Goal: Find specific page/section: Find specific page/section

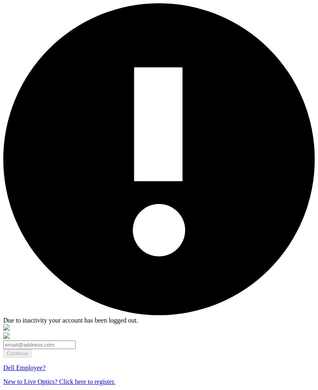
click at [46, 364] on link "Dell Employee?" at bounding box center [24, 367] width 42 height 7
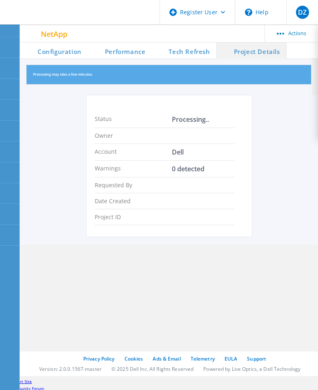
click at [97, 52] on span at bounding box center [96, 50] width 16 height 16
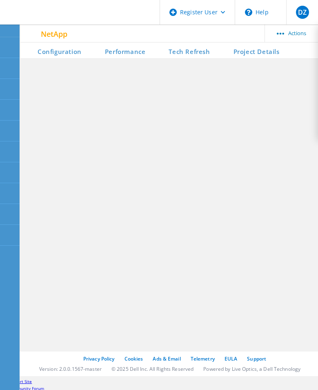
click at [67, 49] on li "Configuration" at bounding box center [53, 50] width 67 height 16
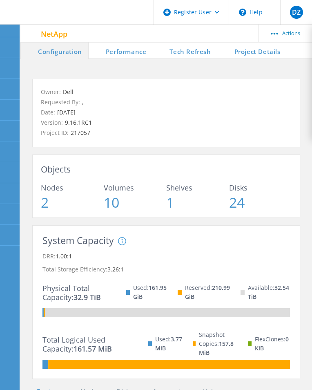
click at [249, 51] on li "Project Details" at bounding box center [251, 50] width 69 height 16
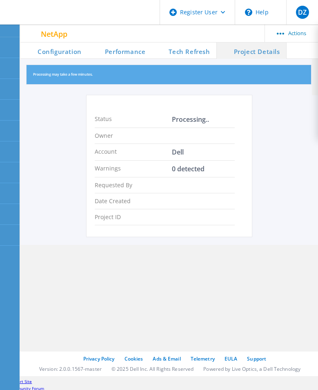
click at [56, 56] on li "Configuration" at bounding box center [53, 50] width 67 height 16
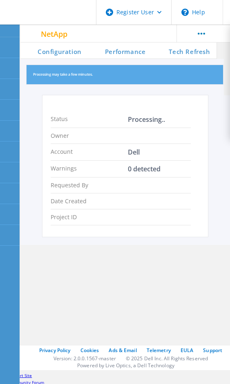
click at [134, 8] on div "Register User" at bounding box center [133, 12] width 75 height 25
click at [133, 8] on div "Register User" at bounding box center [133, 12] width 75 height 25
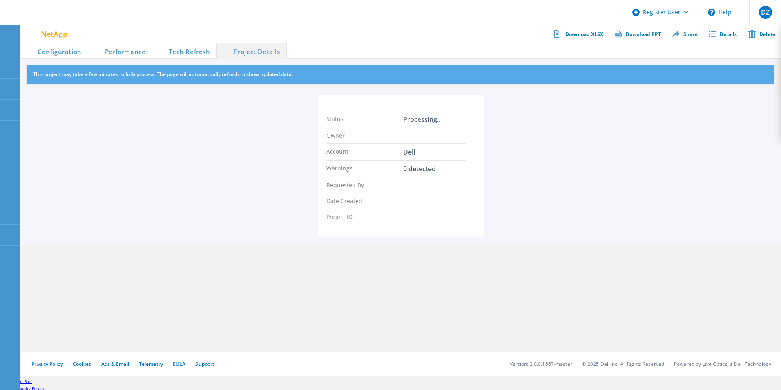
click at [66, 54] on li "Configuration" at bounding box center [53, 50] width 67 height 16
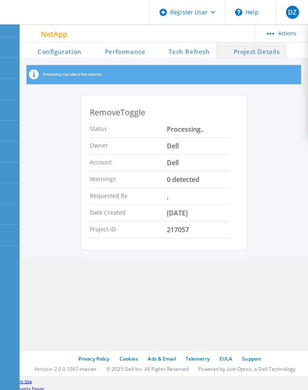
drag, startPoint x: 103, startPoint y: 54, endPoint x: 87, endPoint y: 51, distance: 15.9
click at [103, 54] on span at bounding box center [96, 50] width 16 height 16
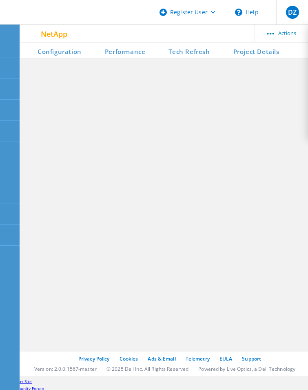
click at [74, 51] on li "Configuration" at bounding box center [53, 50] width 67 height 16
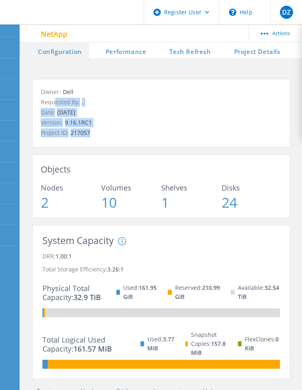
drag, startPoint x: 103, startPoint y: 134, endPoint x: 54, endPoint y: 98, distance: 60.2
click at [54, 98] on div "Owner: Dell Requested By: , Date: 08/05/2025 Version: 9.16.1RC1 Project ID: 217…" at bounding box center [161, 112] width 241 height 50
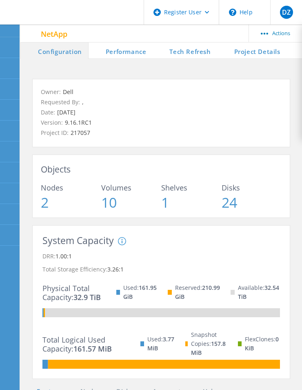
click at [244, 54] on li "Project Details" at bounding box center [251, 50] width 69 height 16
